Goal: Information Seeking & Learning: Learn about a topic

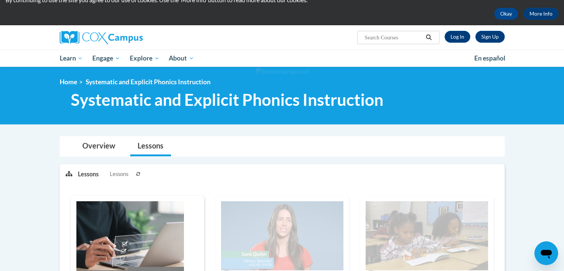
scroll to position [16, 0]
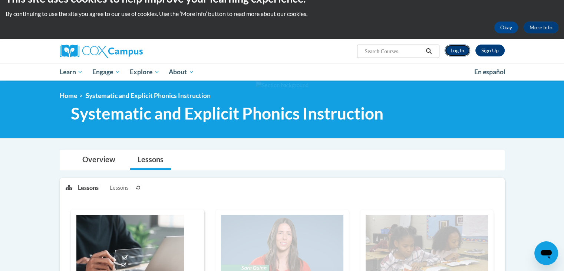
click at [463, 50] on link "Log In" at bounding box center [458, 51] width 26 height 12
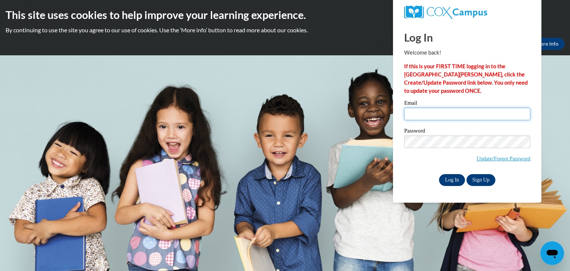
type input "[EMAIL_ADDRESS][PERSON_NAME][DOMAIN_NAME]"
click at [454, 181] on input "Log In" at bounding box center [452, 180] width 26 height 12
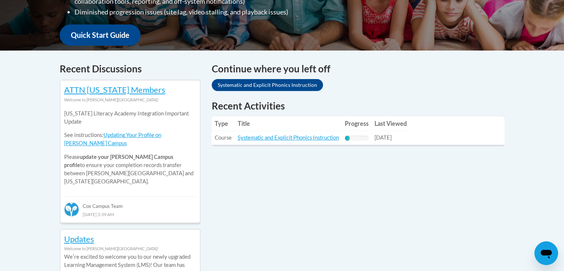
scroll to position [266, 0]
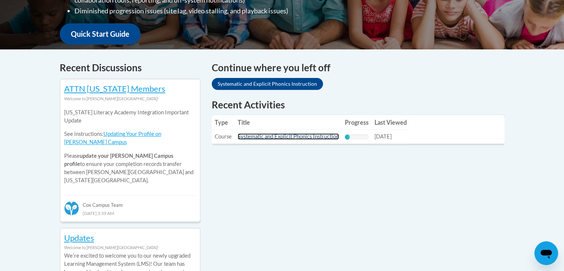
click at [286, 135] on link "Systematic and Explicit Phonics Instruction" at bounding box center [288, 136] width 101 height 6
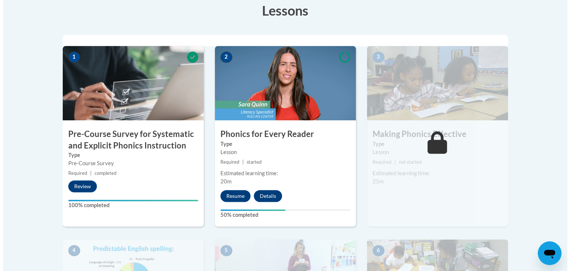
scroll to position [236, 0]
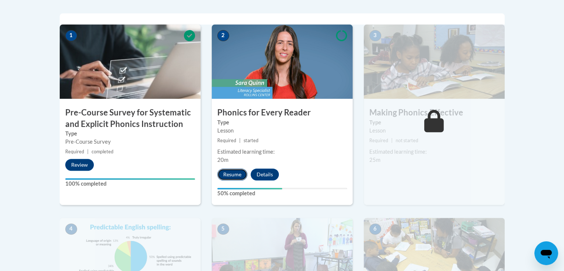
click at [232, 175] on button "Resume" at bounding box center [232, 174] width 30 height 12
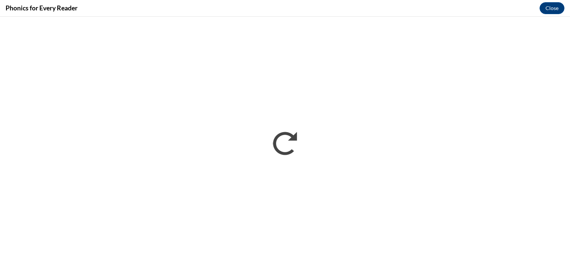
scroll to position [0, 0]
